Goal: Complete application form

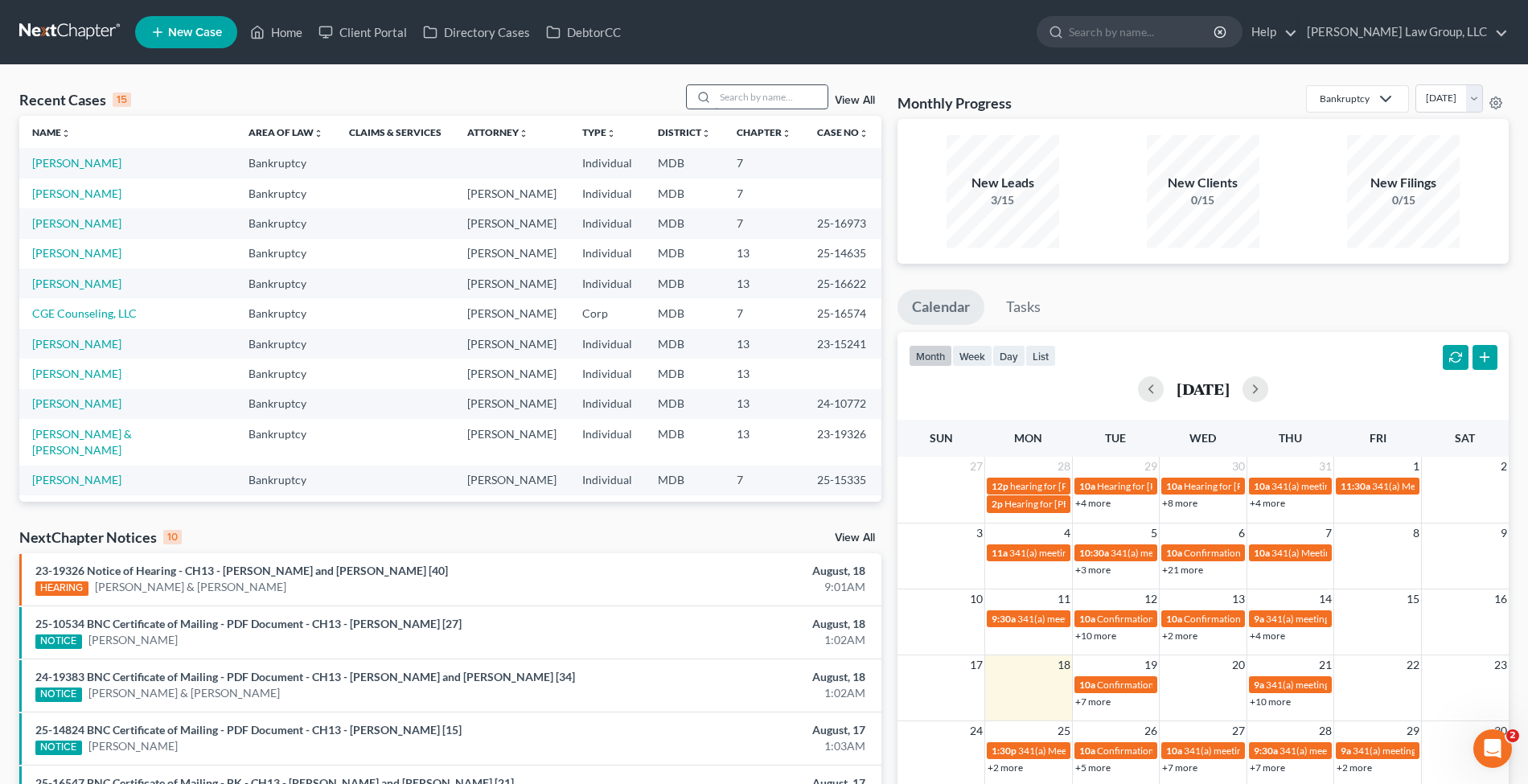
click at [760, 96] on input "search" at bounding box center [771, 96] width 112 height 23
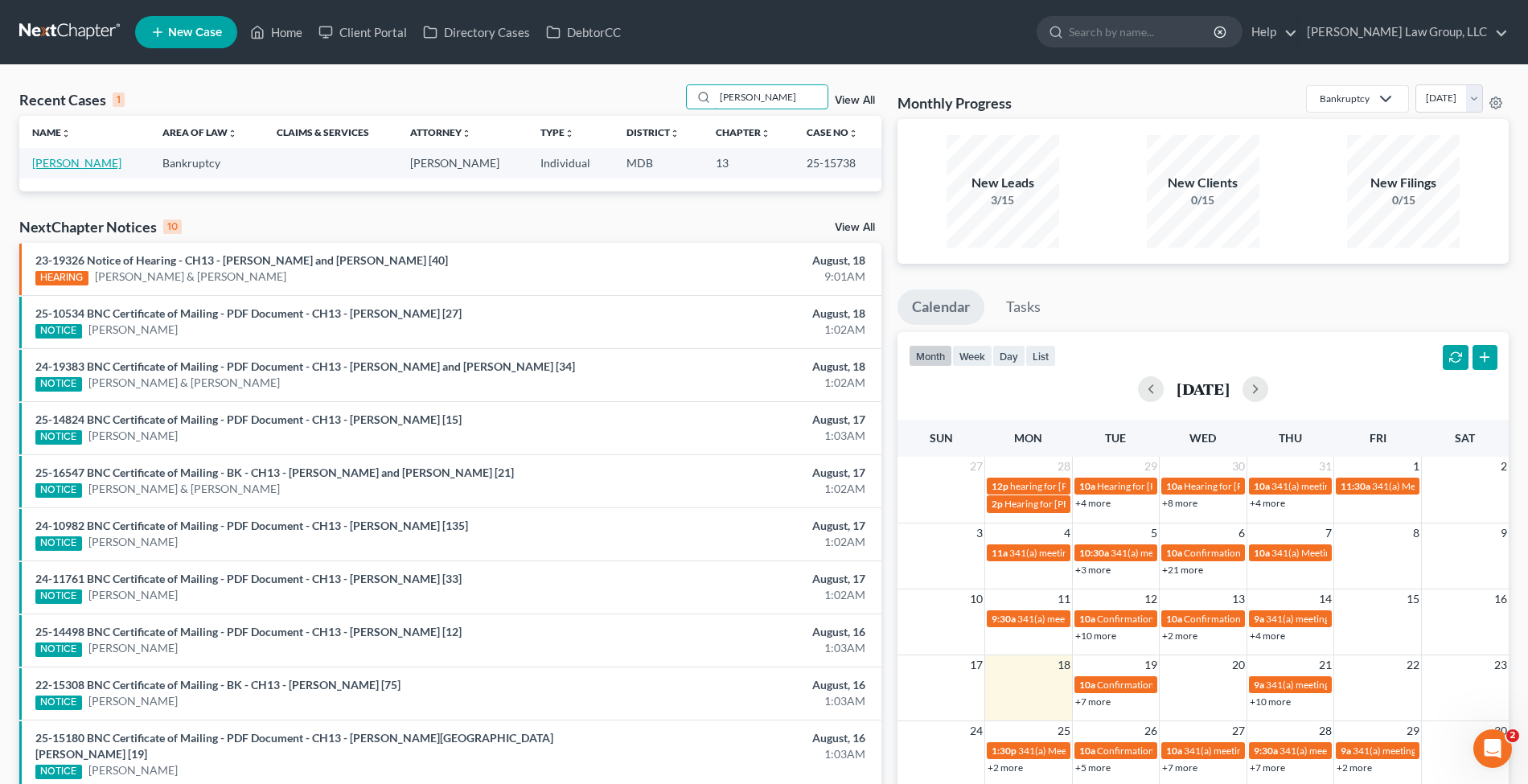
type input "[PERSON_NAME]"
click at [64, 159] on link "[PERSON_NAME]" at bounding box center [77, 163] width 90 height 14
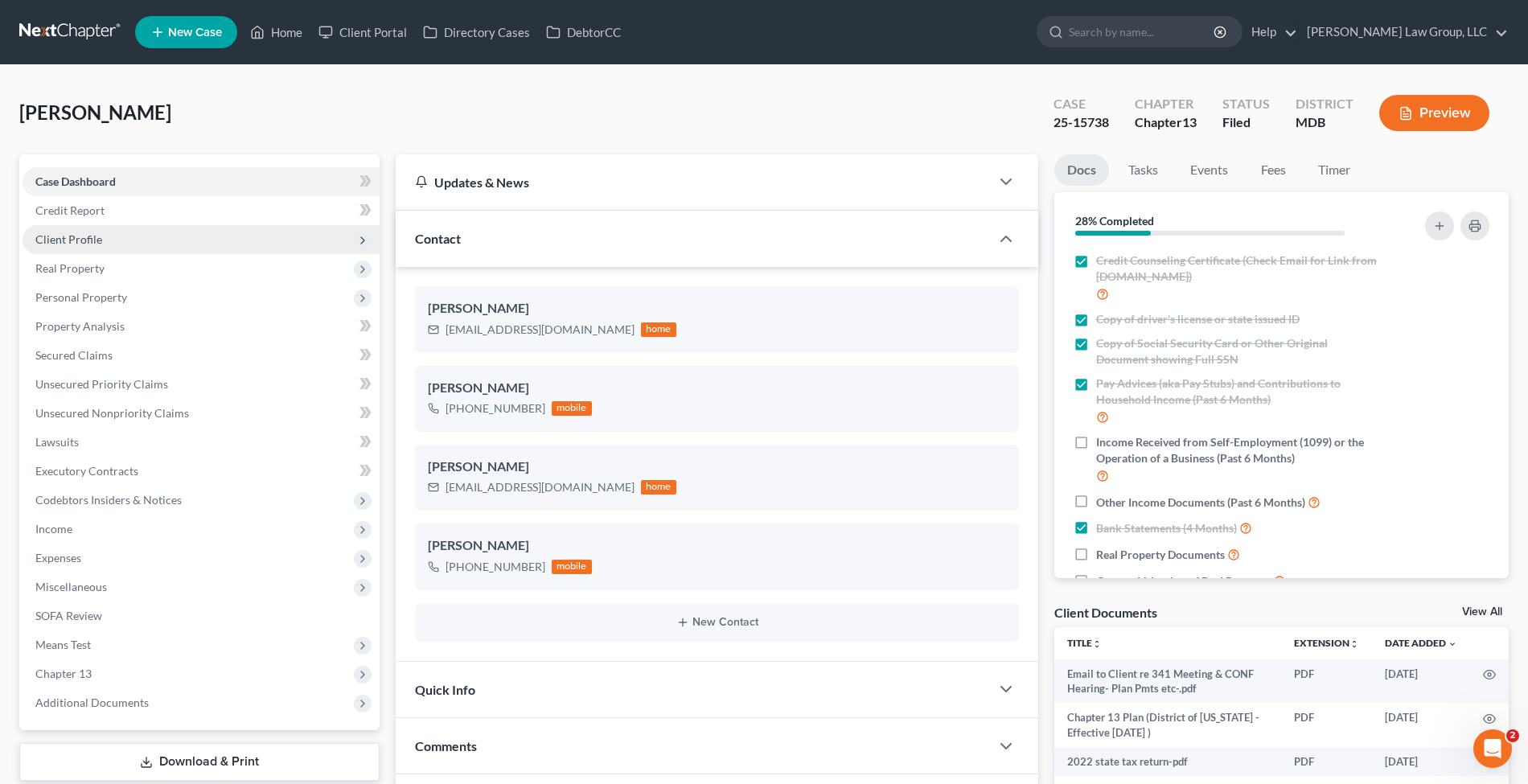
click at [86, 244] on span "Client Profile" at bounding box center [69, 239] width 67 height 14
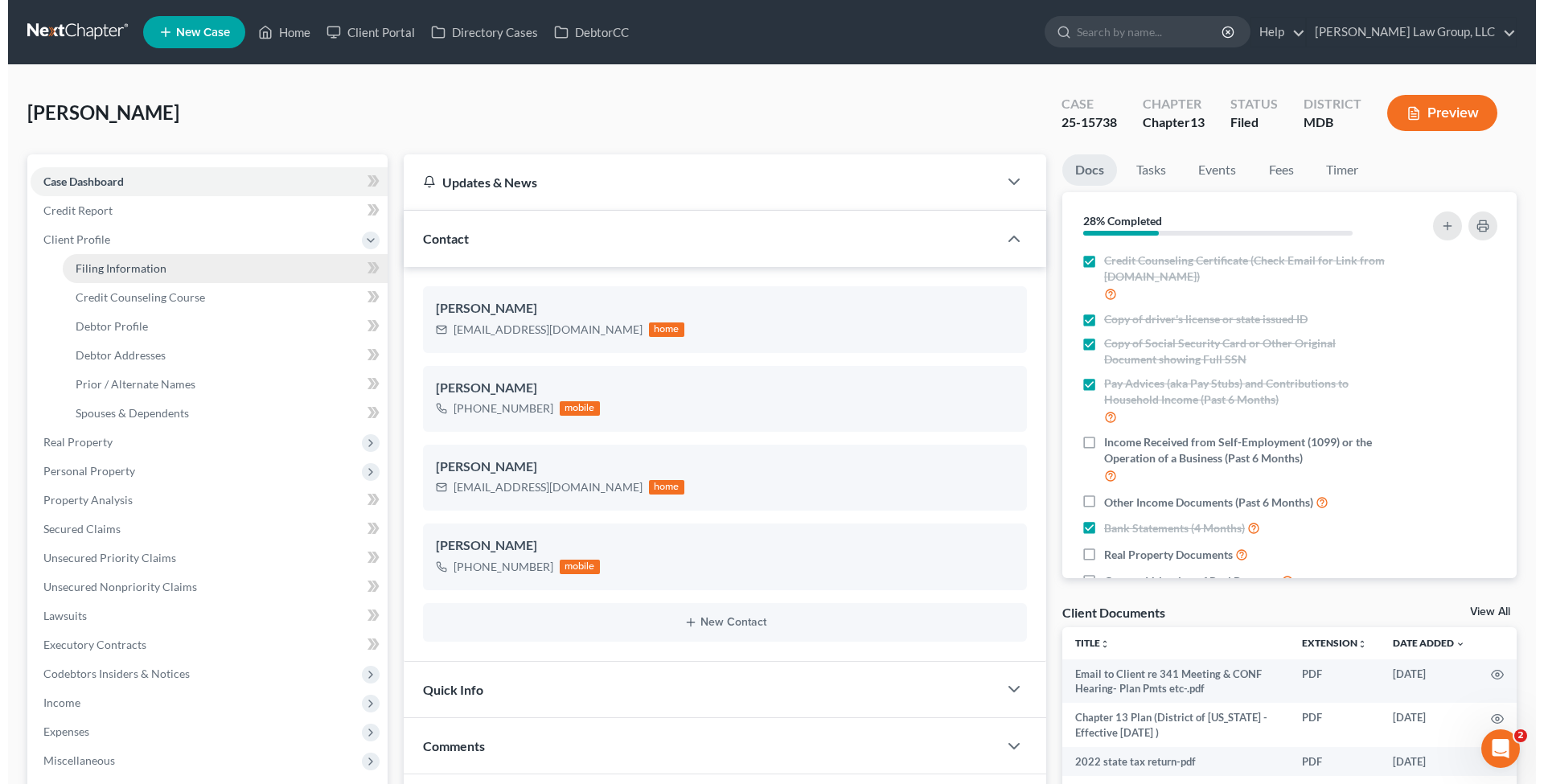
scroll to position [23, 0]
click at [91, 265] on span "Filing Information" at bounding box center [113, 269] width 91 height 14
select select "1"
select select "0"
select select "3"
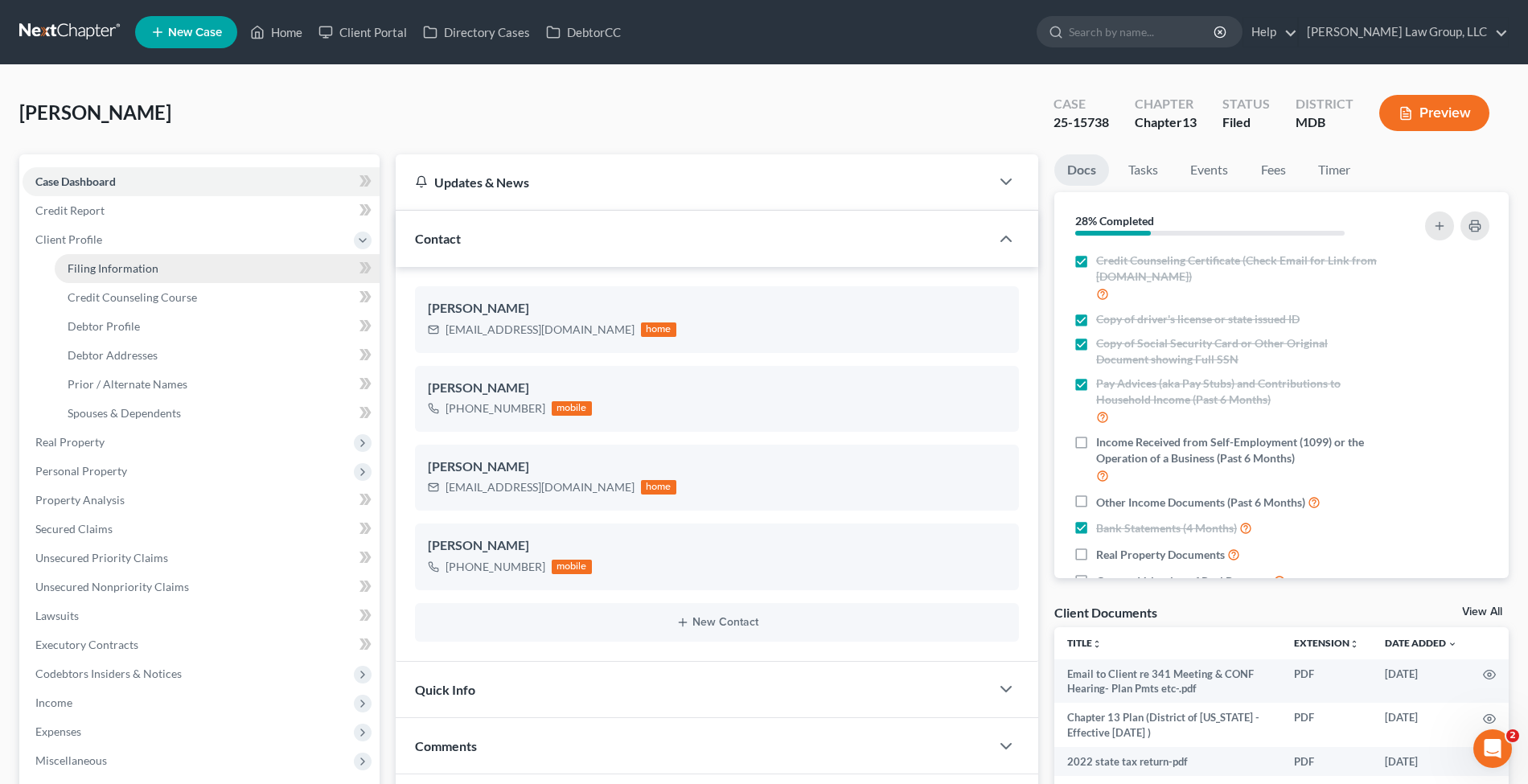
select select "21"
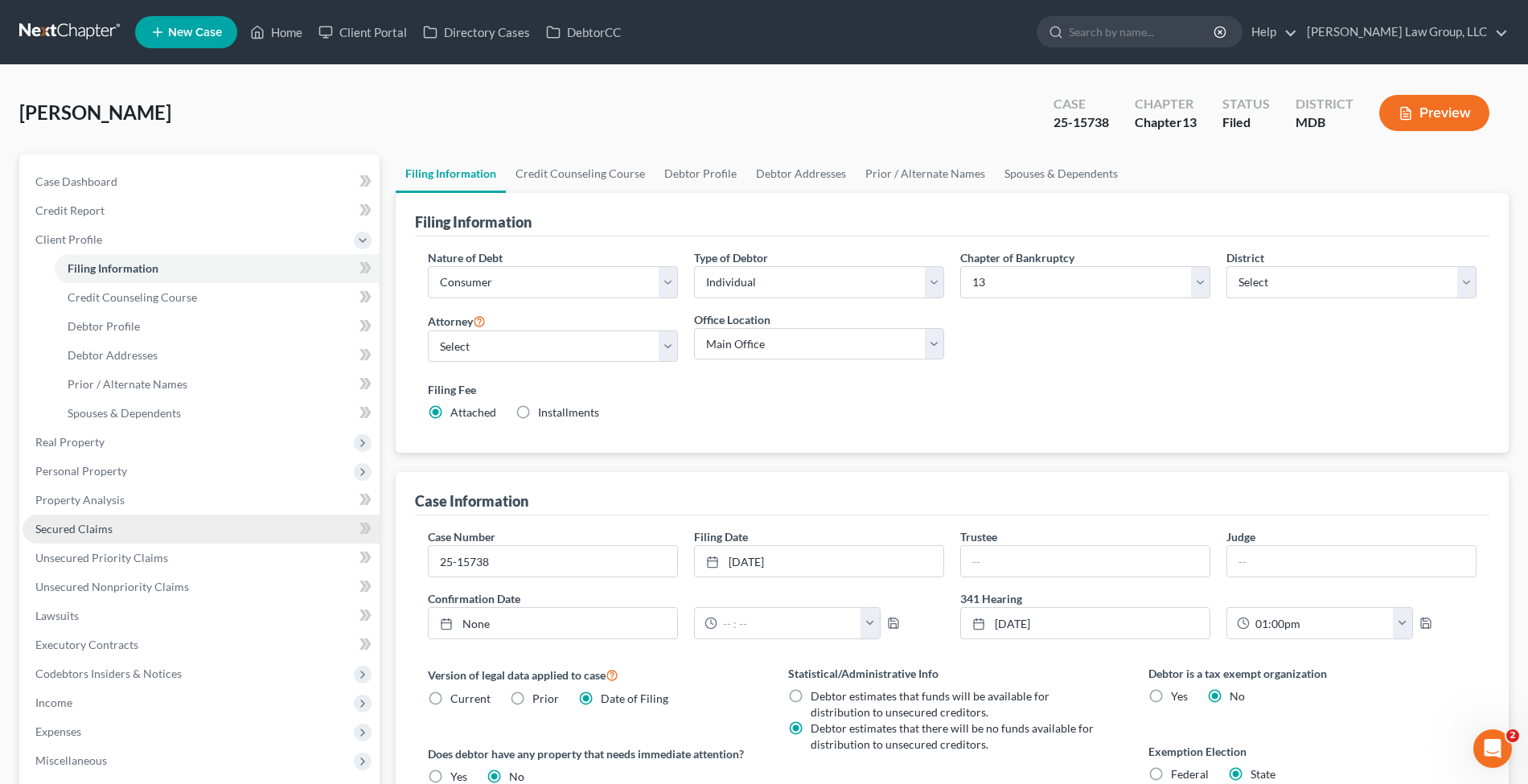
click at [104, 539] on link "Secured Claims" at bounding box center [201, 528] width 357 height 29
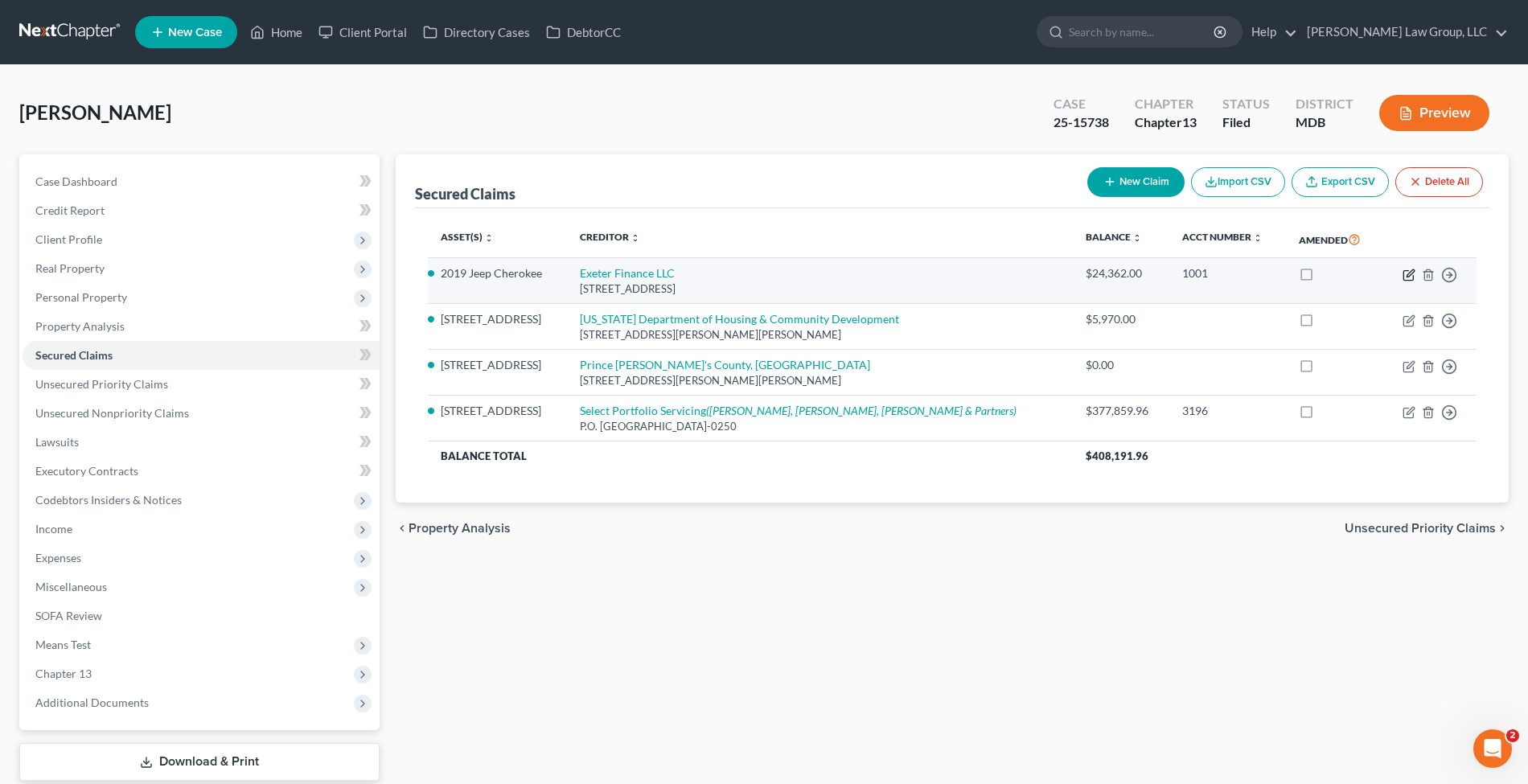
click at [1404, 275] on icon "button" at bounding box center [1408, 275] width 10 height 10
select select "45"
select select "0"
select select "4"
select select "0"
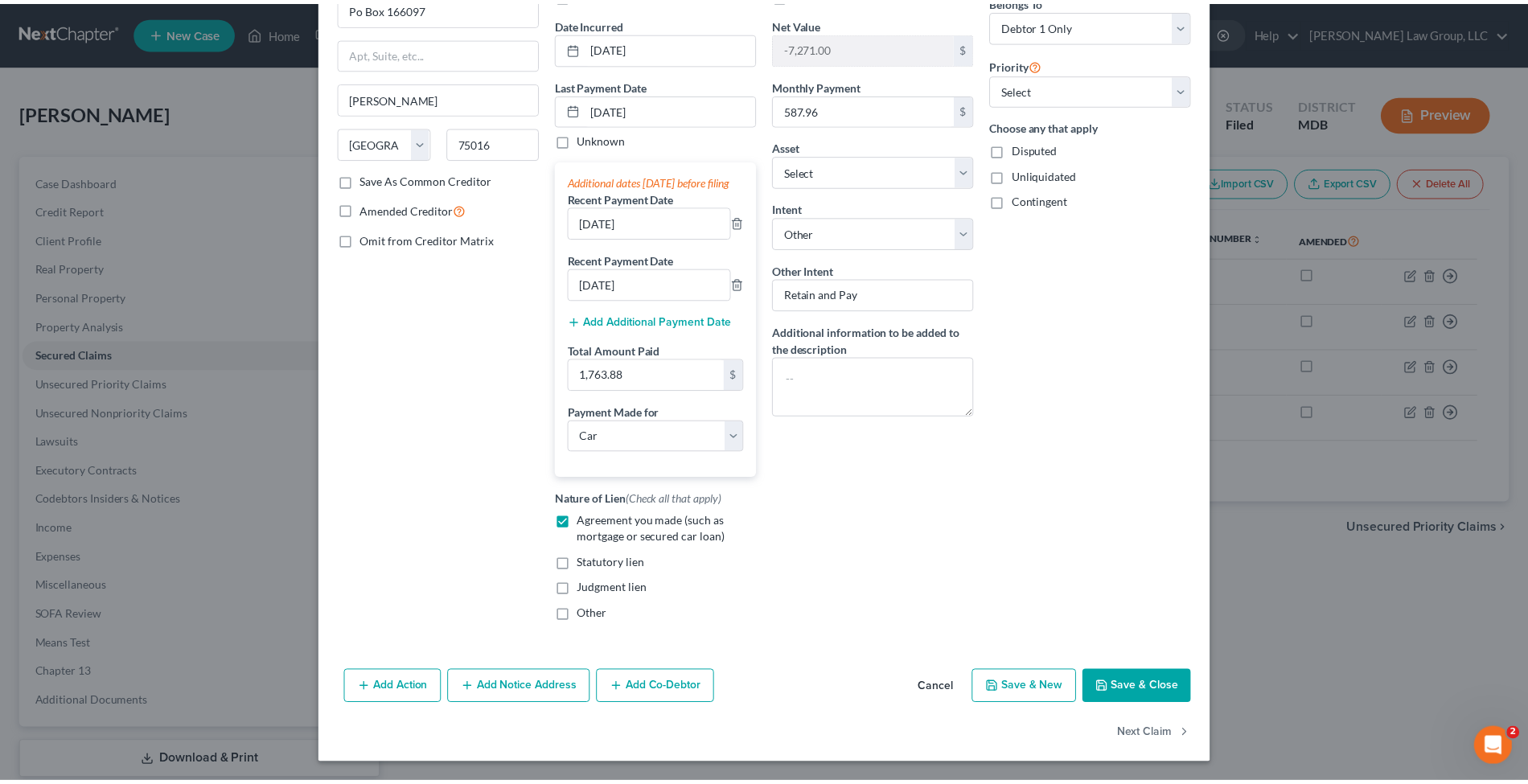
scroll to position [156, 0]
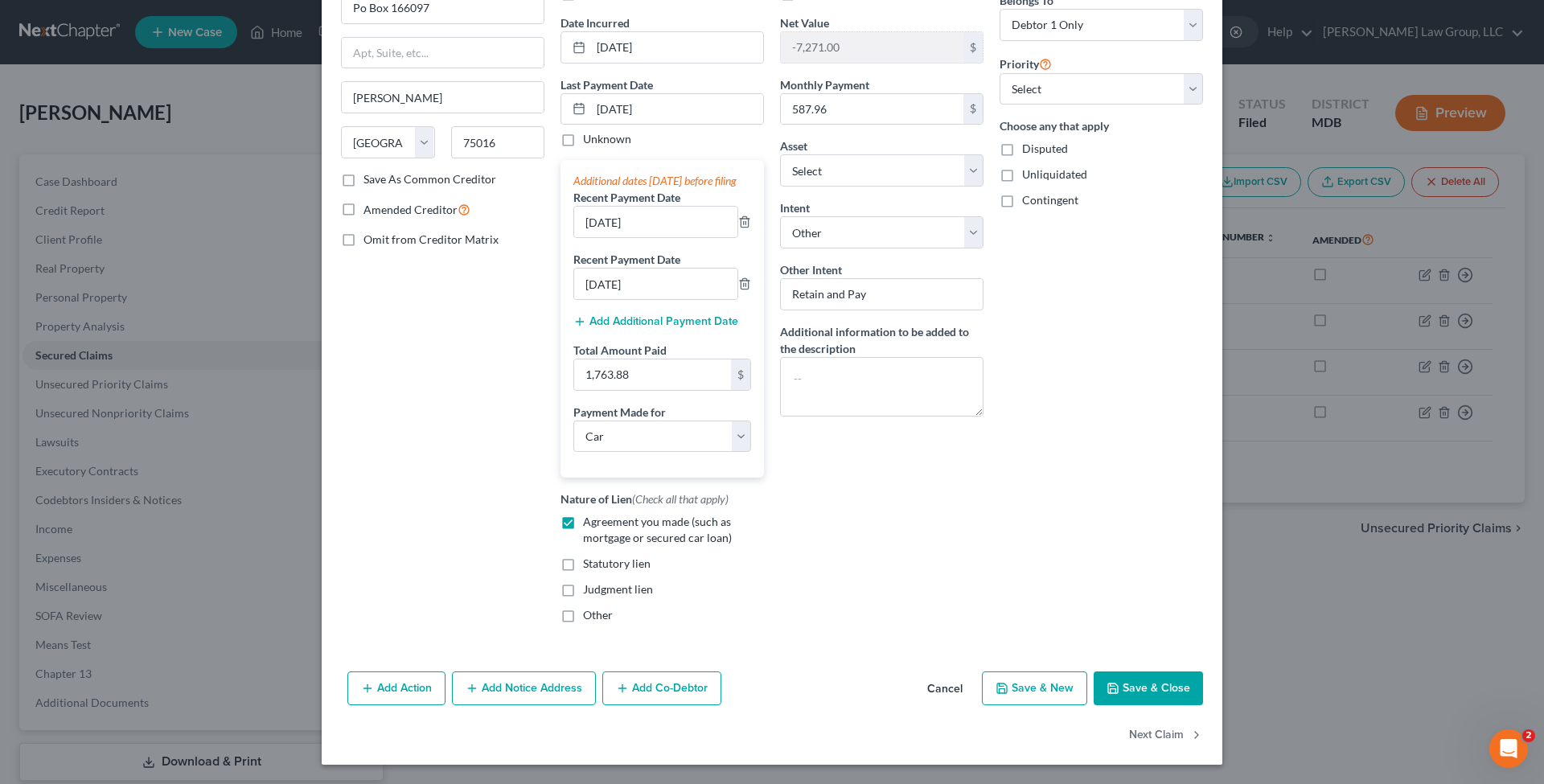
click at [929, 692] on button "Cancel" at bounding box center [945, 688] width 61 height 32
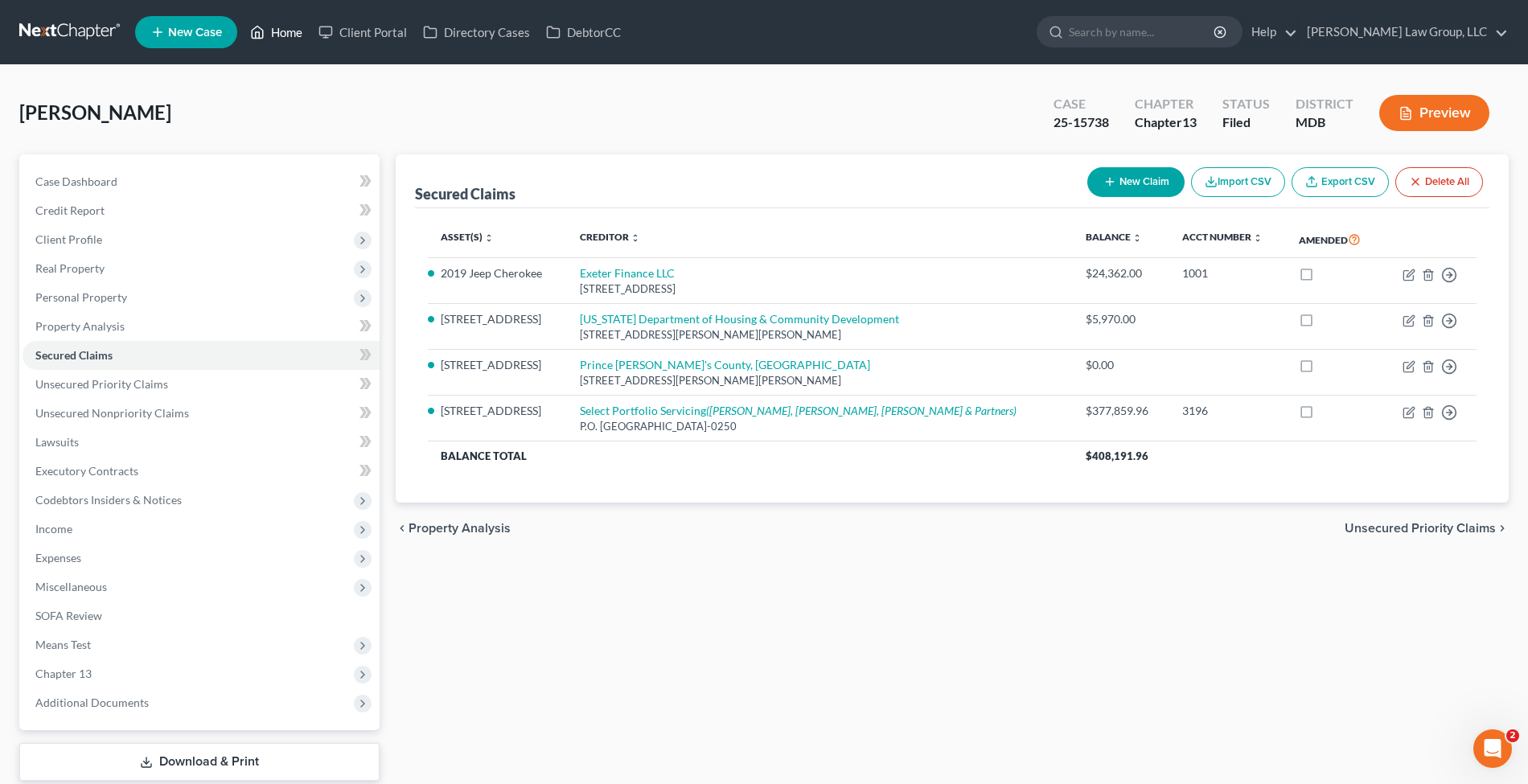
click at [297, 36] on link "Home" at bounding box center [276, 31] width 69 height 29
